Goal: Use online tool/utility: Utilize a website feature to perform a specific function

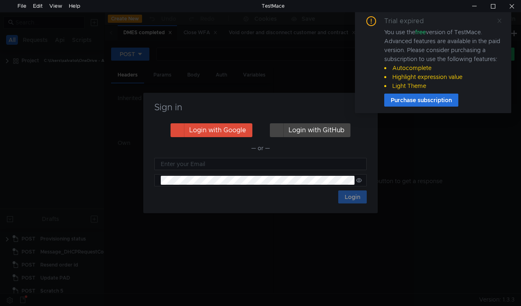
click at [501, 17] on span at bounding box center [500, 20] width 6 height 7
click at [502, 18] on icon at bounding box center [500, 21] width 6 height 6
click at [367, 104] on nz-notification "Trial expired You use the free version of TestMace. Advanced features are avail…" at bounding box center [433, 61] width 156 height 103
click at [366, 107] on nz-notification "Trial expired You use the free version of TestMace. Advanced features are avail…" at bounding box center [433, 61] width 156 height 103
click at [366, 108] on nz-notification "Trial expired You use the free version of TestMace. Advanced features are avail…" at bounding box center [433, 61] width 156 height 103
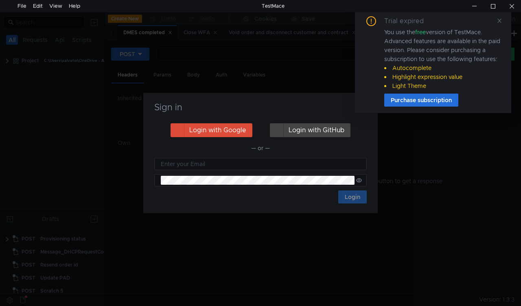
click at [364, 114] on div "Trial expired You use the free version of TestMace. Advanced features are avail…" at bounding box center [433, 65] width 156 height 110
click at [367, 113] on nz-notification "Trial expired You use the free version of TestMace. Advanced features are avail…" at bounding box center [433, 61] width 156 height 103
click at [367, 107] on nz-notification "Trial expired You use the free version of TestMace. Advanced features are avail…" at bounding box center [433, 61] width 156 height 103
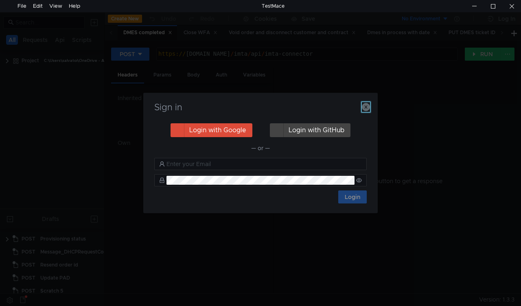
click at [367, 107] on icon "button" at bounding box center [366, 107] width 8 height 8
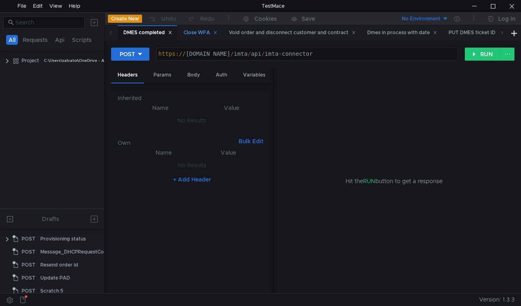
click at [195, 29] on div "Close WFA" at bounding box center [201, 33] width 34 height 9
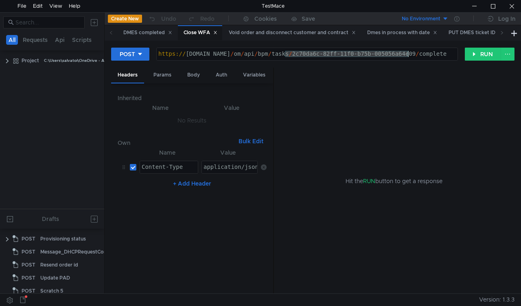
drag, startPoint x: 287, startPoint y: 53, endPoint x: 410, endPoint y: 51, distance: 123.0
click at [410, 51] on div "https:// mbx.dfni.nl / om / api / bpm / tasks / 2c70da6c-82ff-11f0-b75b-005056a…" at bounding box center [307, 60] width 301 height 18
paste textarea "b5e7c00c-83c7-11f0-a9f7-005056a6d44f"
click at [475, 57] on button "RUN" at bounding box center [483, 54] width 36 height 13
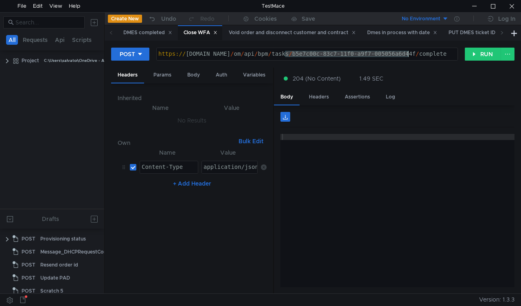
drag, startPoint x: 284, startPoint y: 53, endPoint x: 407, endPoint y: 52, distance: 123.0
click at [407, 52] on div "https:// mbx.dfni.nl / om / api / bpm / tasks / b5e7c00c-83c7-11f0-a9f7-005056a…" at bounding box center [307, 60] width 301 height 18
paste textarea "ec496967"
type textarea "https://mbx.dfni.nl/om/api/bpm/tasks/ec496967-83c7-11f0-a9f7-005056a6d44f/compl…"
click at [474, 54] on button "RUN" at bounding box center [483, 54] width 36 height 13
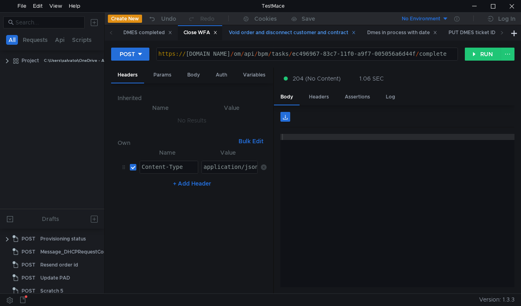
click at [244, 34] on div "Void order and disconnect customer and contract" at bounding box center [292, 33] width 127 height 9
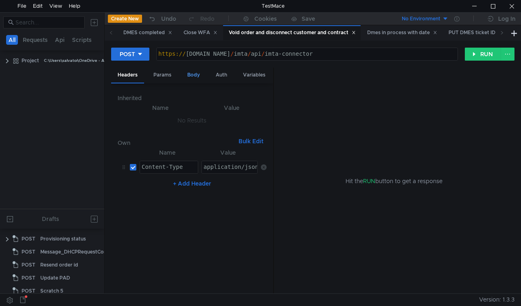
click at [191, 77] on div "Body" at bounding box center [194, 75] width 26 height 15
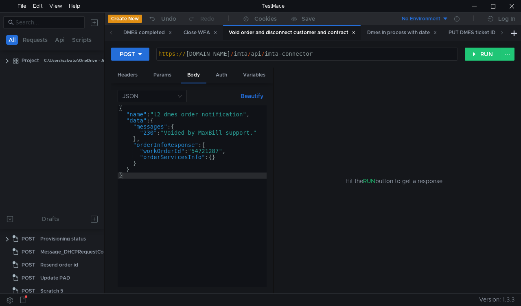
click at [210, 153] on div "{ "name" : "l2_dmes_order_notification" , "data" : { "messages" : { "230" : "Vo…" at bounding box center [192, 202] width 149 height 194
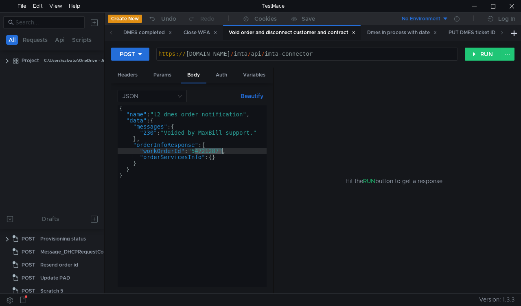
paste textarea "68339"
type textarea ""workOrderId": "54768339","
click at [485, 50] on button "RUN" at bounding box center [483, 54] width 36 height 13
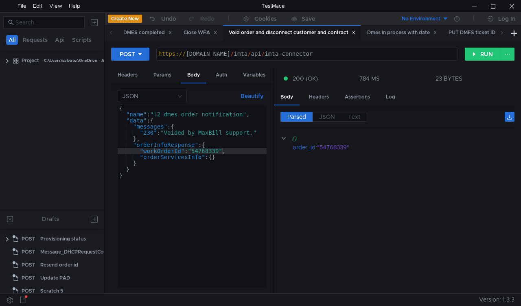
click at [208, 151] on div "{ "name" : "l2_dmes_order_notification" , "data" : { "messages" : { "230" : "Vo…" at bounding box center [192, 202] width 149 height 194
paste textarea "3780067"
type textarea ""workOrderId": "53780067","
click at [475, 57] on button "RUN" at bounding box center [483, 54] width 36 height 13
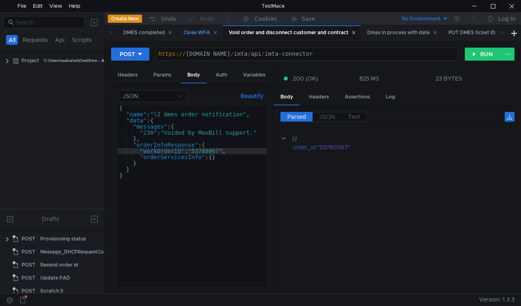
click at [199, 34] on div "Close WFA" at bounding box center [201, 33] width 34 height 9
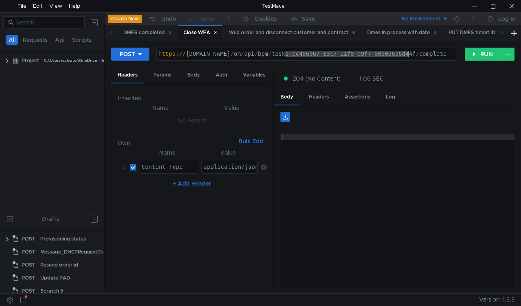
drag, startPoint x: 284, startPoint y: 54, endPoint x: 409, endPoint y: 51, distance: 124.7
click at [409, 51] on div "https:// mbx.dfni.nl / om / api / bpm / tasks / ec496967-83c7-11f0-a9f7-005056a…" at bounding box center [307, 60] width 301 height 18
paste textarea "3949e761-83d6-11f0-b75b-005056a64e09"
type textarea "https://mbx.dfni.nl/om/api/bpm/tasks/3949e761-83d6-11f0-b75b-005056a64e09/compl…"
click at [464, 48] on div "POST https://mbx.dfni.nl/om/api/bpm/tasks/3949e761-83d6-11f0-b75b-005056a64e09/…" at bounding box center [288, 54] width 354 height 14
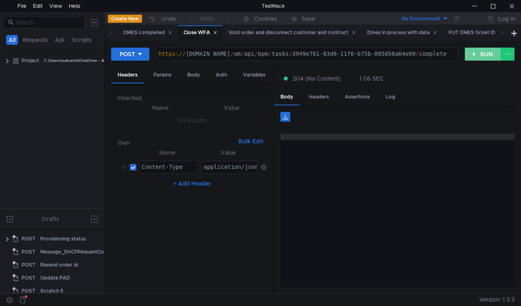
click at [484, 53] on button "RUN" at bounding box center [483, 54] width 36 height 13
drag, startPoint x: 285, startPoint y: 54, endPoint x: 457, endPoint y: 68, distance: 172.9
click at [407, 52] on div "https:// [DOMAIN_NAME] / om / api / bpm / tasks / 3949e761-83d6-11f0-b75b-00505…" at bounding box center [307, 60] width 301 height 18
paste textarea "d851d1da-83c2-11f0-a5df-005056a66d6a"
click at [474, 55] on button "RUN" at bounding box center [483, 54] width 36 height 13
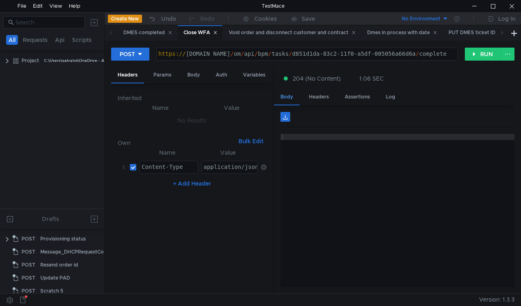
click at [293, 103] on div "Body" at bounding box center [287, 98] width 26 height 16
drag, startPoint x: 290, startPoint y: 54, endPoint x: 408, endPoint y: 54, distance: 117.7
click at [408, 54] on div "https:// mbx.dfni.nl / om / api / bpm / tasks / d851d1da-83c2-11f0-a5df-005056a…" at bounding box center [307, 60] width 301 height 18
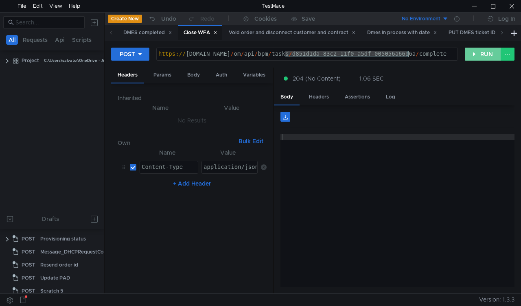
paste textarea "61d50e1b-83e4-11f0-a2c6-005056a636ef"
type textarea "https://mbx.dfni.nl/om/api/bpm/tasks/61d50e1b-83e4-11f0-a2c6-005056a636ef/compl…"
click at [473, 56] on button "RUN" at bounding box center [483, 54] width 36 height 13
drag, startPoint x: 285, startPoint y: 53, endPoint x: 407, endPoint y: 54, distance: 122.2
click at [407, 54] on div "https:// mbx.dfni.nl / om / api / bpm / tasks / 61d50e1b-83e4-11f0-a2c6-005056a…" at bounding box center [307, 60] width 301 height 18
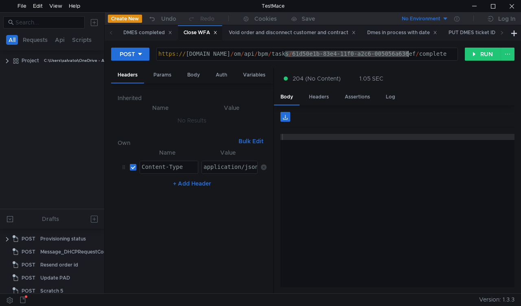
paste textarea "8a34e69e-83e4-11f0-b75b-005056a64e09"
click at [469, 57] on button "RUN" at bounding box center [483, 54] width 36 height 13
drag, startPoint x: 285, startPoint y: 53, endPoint x: 409, endPoint y: 55, distance: 124.2
click at [409, 55] on div "https:// mbx.dfni.nl / om / api / bpm / tasks / 8a34e69e-83e4-11f0-b75b-005056a…" at bounding box center [307, 60] width 301 height 18
paste textarea "adcadbc2-833a-11f0-a9f7-005056a6d44f"
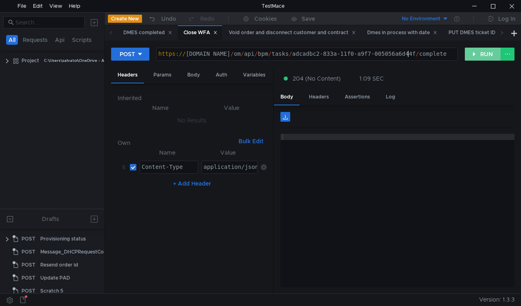
click at [474, 57] on button "RUN" at bounding box center [483, 54] width 36 height 13
drag, startPoint x: 284, startPoint y: 55, endPoint x: 407, endPoint y: 51, distance: 123.4
click at [407, 51] on div "https:// mbx.dfni.nl / om / api / bpm / tasks / adcadbc2-833a-11f0-a9f7-005056a…" at bounding box center [307, 60] width 301 height 18
paste textarea "2fe2b056-83e5-11f0-a2c6-005056a636e"
type textarea "[URL][DOMAIN_NAME]"
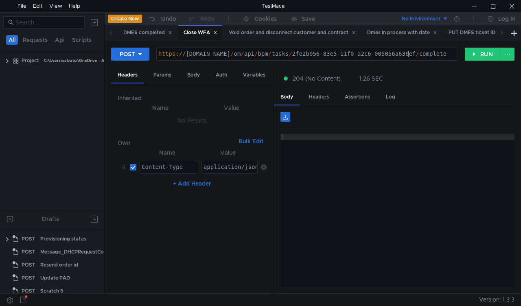
click at [460, 55] on div "POST https://mbx.dfni.nl/om/api/bpm/tasks/2fe2b056-83e5-11f0-a2c6-005056a636ef/…" at bounding box center [288, 54] width 354 height 14
click at [472, 55] on button "RUN" at bounding box center [483, 54] width 36 height 13
click at [474, 6] on div at bounding box center [474, 6] width 19 height 12
